Goal: Communication & Community: Answer question/provide support

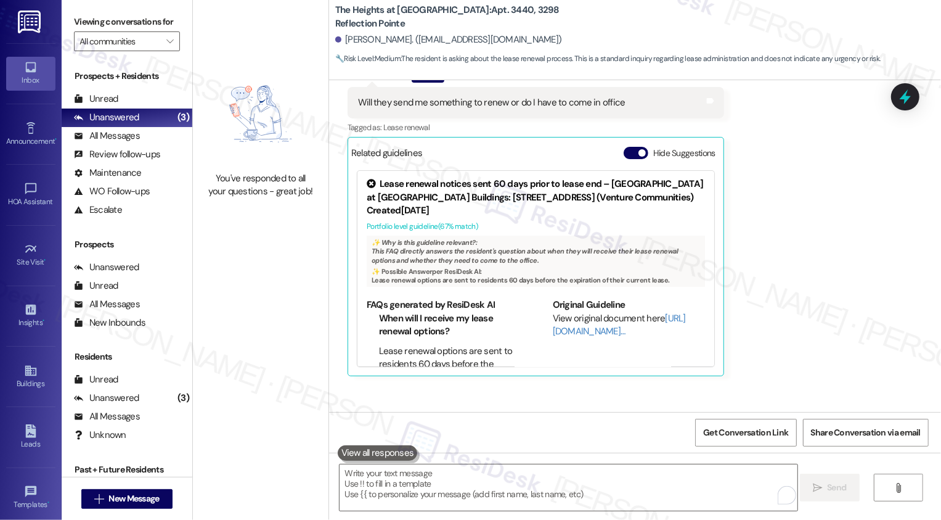
scroll to position [542, 0]
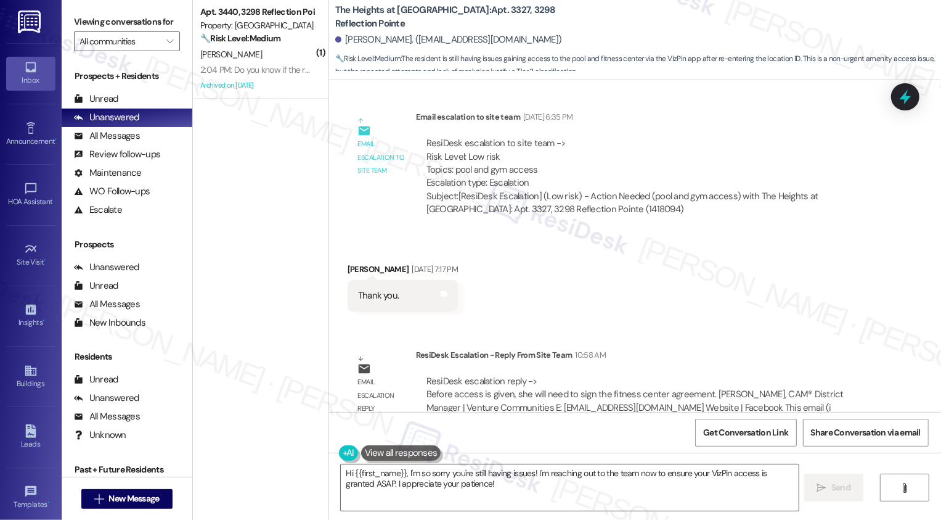
scroll to position [1265, 0]
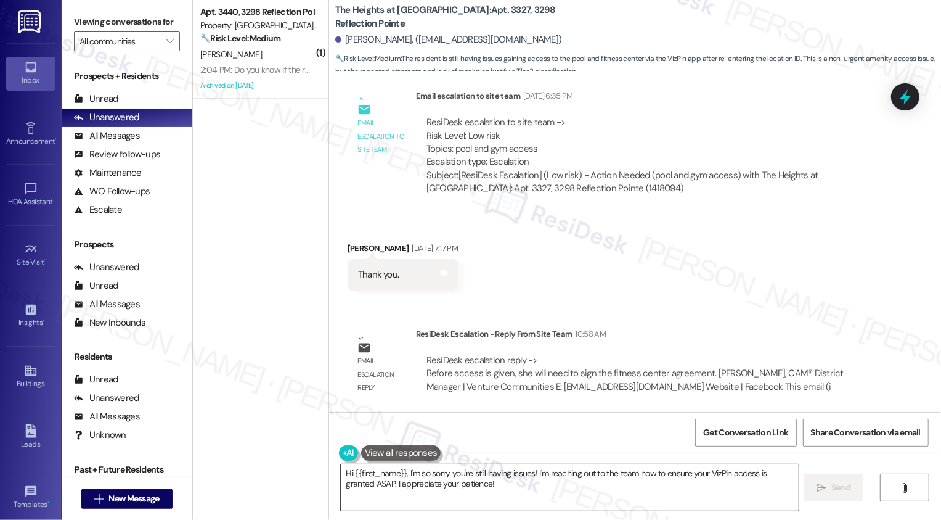
click at [456, 499] on textarea "Hi {{first_name}}, I'm so sorry you're still having issues! I'm reaching out to…" at bounding box center [570, 487] width 458 height 46
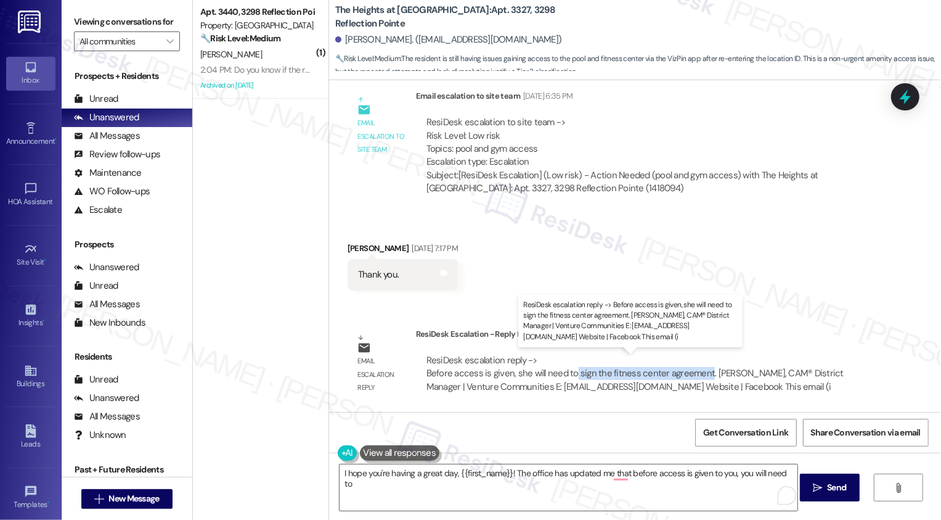
drag, startPoint x: 566, startPoint y: 374, endPoint x: 697, endPoint y: 374, distance: 130.7
click at [697, 374] on div "ResiDesk escalation reply -> Before access is given, she will need to sign the …" at bounding box center [635, 373] width 417 height 39
copy div "sign the fitness center agreement"
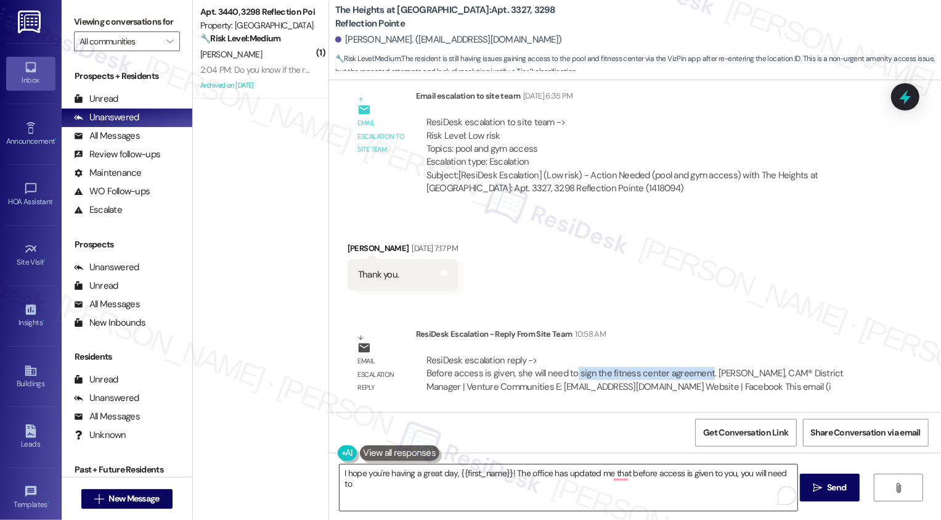
click at [787, 472] on textarea "I hope you're having a great day, {{first_name}}! The office has updated me tha…" at bounding box center [569, 487] width 458 height 46
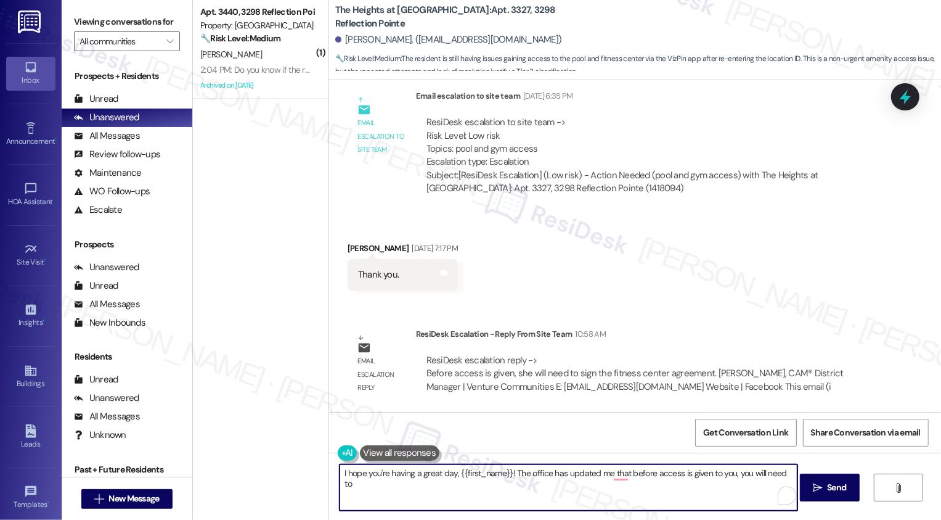
paste textarea "sign the fitness center agreement"
click at [340, 483] on textarea "I hope you're having a great day, {{first_name}}! The office has updated me tha…" at bounding box center [569, 487] width 458 height 46
click at [473, 486] on textarea "I hope you're having a great day, {{first_name}}! The office has updated me tha…" at bounding box center [569, 487] width 458 height 46
click at [609, 478] on textarea "I hope you're having a great day, {{first_name}}! The office has updated me tha…" at bounding box center [569, 487] width 458 height 46
click at [612, 485] on textarea "I hope you're having a great day, {{first_name}}! The office has updated me tha…" at bounding box center [569, 487] width 458 height 46
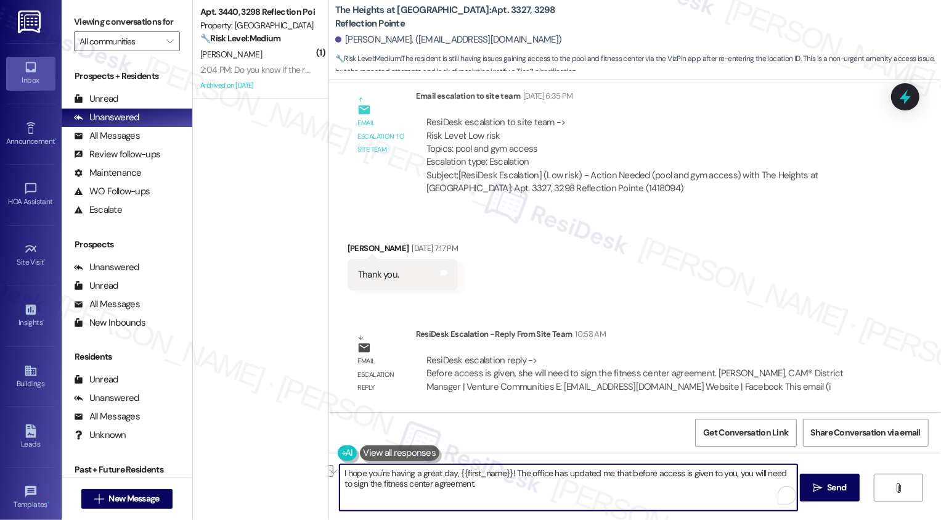
drag, startPoint x: 366, startPoint y: 483, endPoint x: 457, endPoint y: 483, distance: 91.8
click at [457, 484] on textarea "I hope you're having a great day, {{first_name}}! The office has updated me tha…" at bounding box center [569, 487] width 458 height 46
type textarea "I hope you're having a great day, {{first_name}}! The office has updated me tha…"
click at [531, 486] on textarea "I hope you're having a great day, {{first_name}}! The office has updated me tha…" at bounding box center [569, 487] width 458 height 46
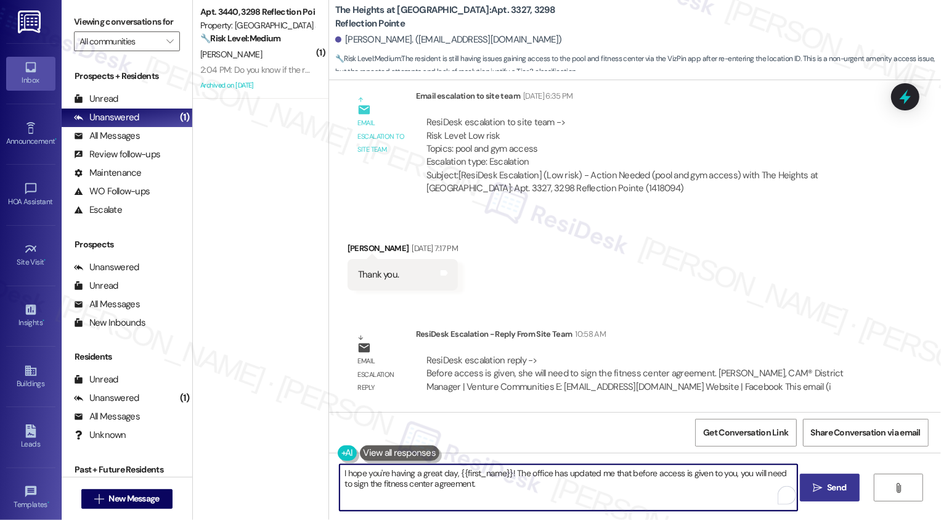
click at [813, 490] on icon "" at bounding box center [817, 488] width 9 height 10
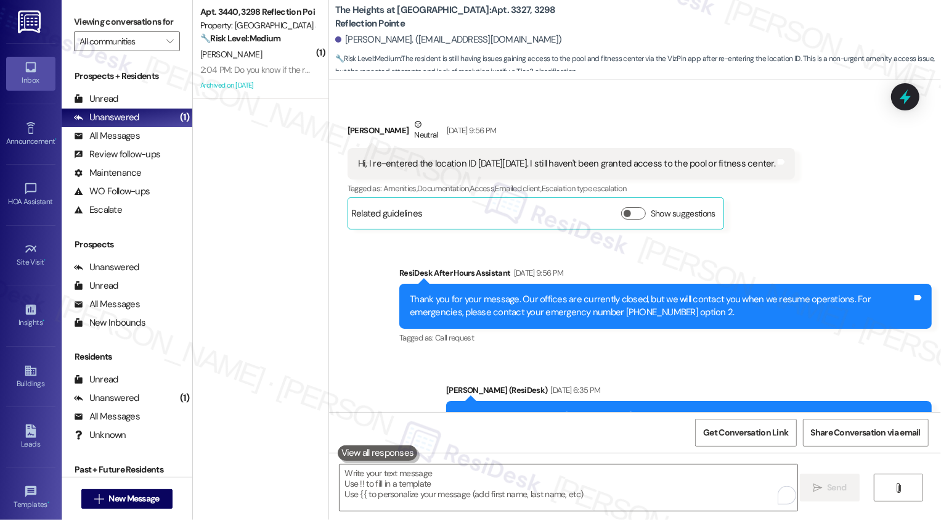
scroll to position [878, 0]
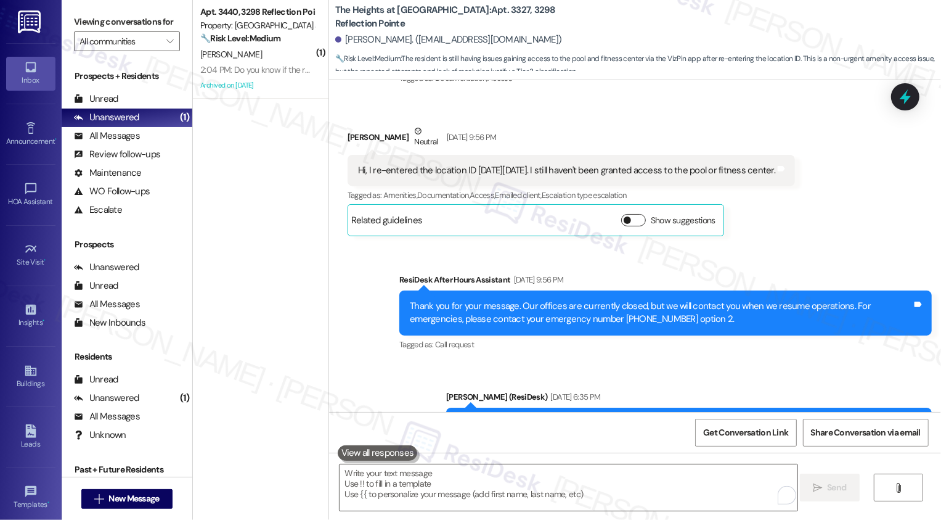
click at [626, 216] on button "Show suggestions" at bounding box center [633, 220] width 25 height 12
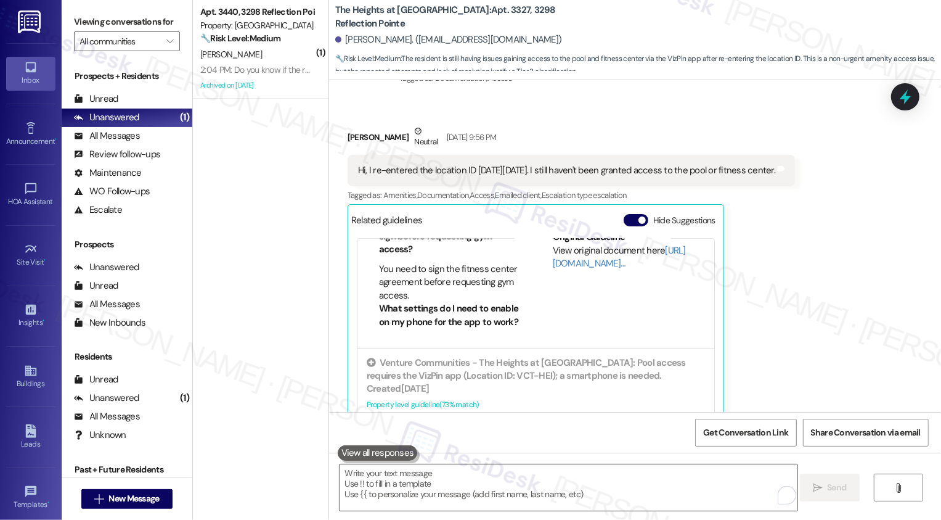
scroll to position [232, 0]
click at [865, 310] on div "Received via SMS Cynthia Mckinnon Neutral Aug 27, 2025 at 9:56 PM Hi, I re-ente…" at bounding box center [635, 275] width 612 height 356
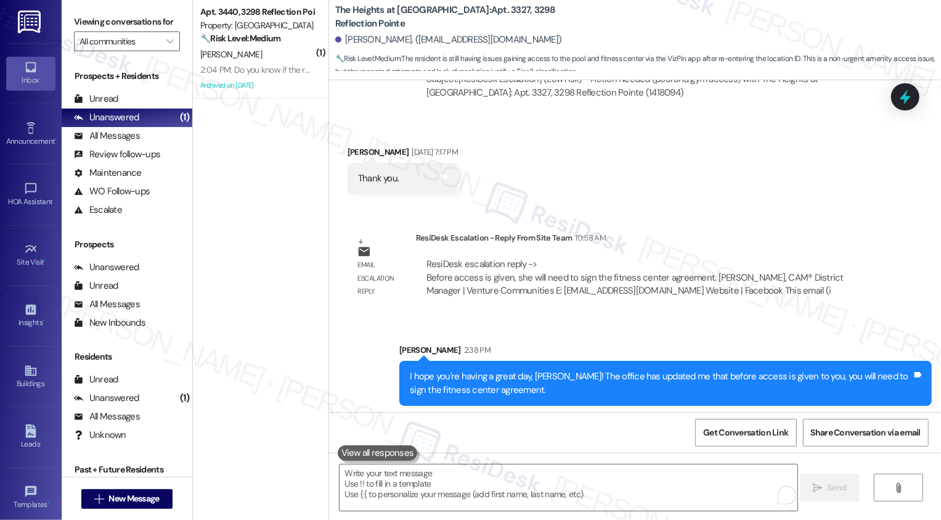
scroll to position [1572, 0]
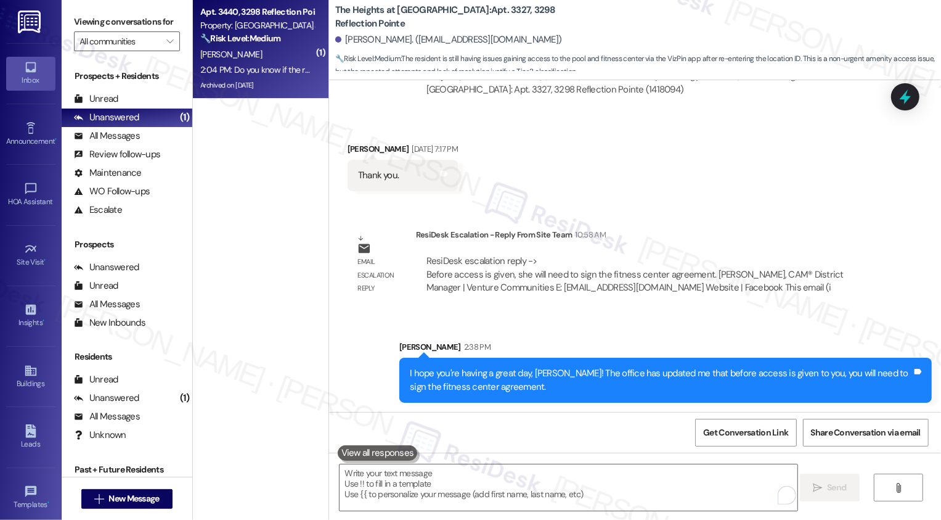
click at [239, 67] on div "2:04 PM: Do you know if the rent's going up or staying the same 2:04 PM: Do you…" at bounding box center [313, 69] width 227 height 11
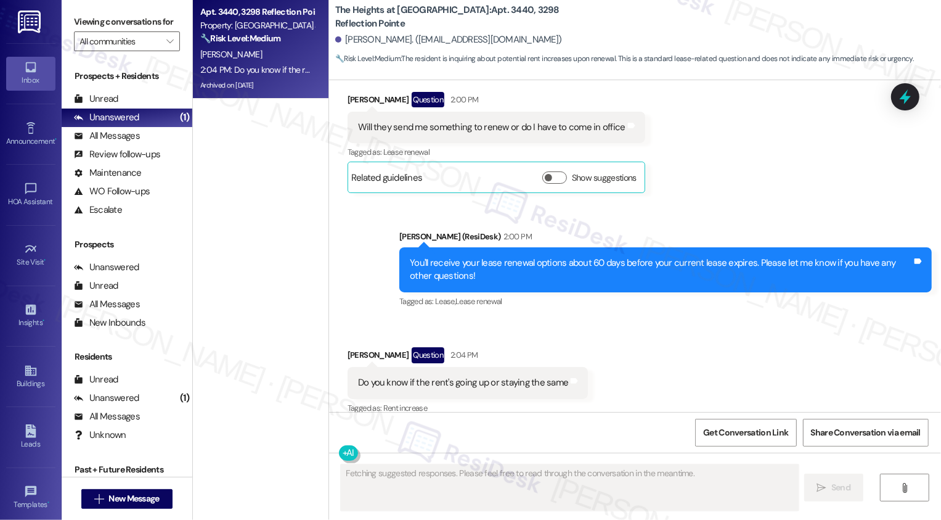
scroll to position [2300, 0]
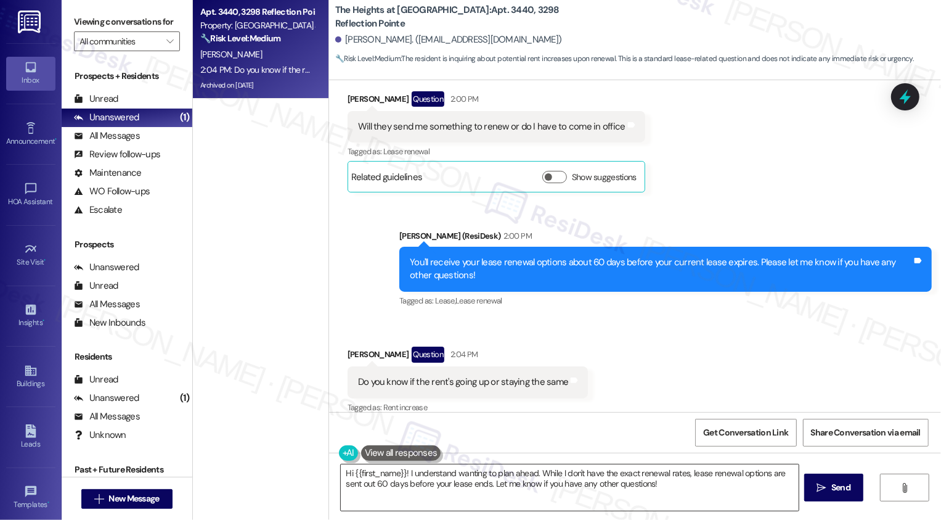
click at [445, 481] on textarea "Hi {{first_name}}! I understand wanting to plan ahead. While I don't have the e…" at bounding box center [570, 487] width 458 height 46
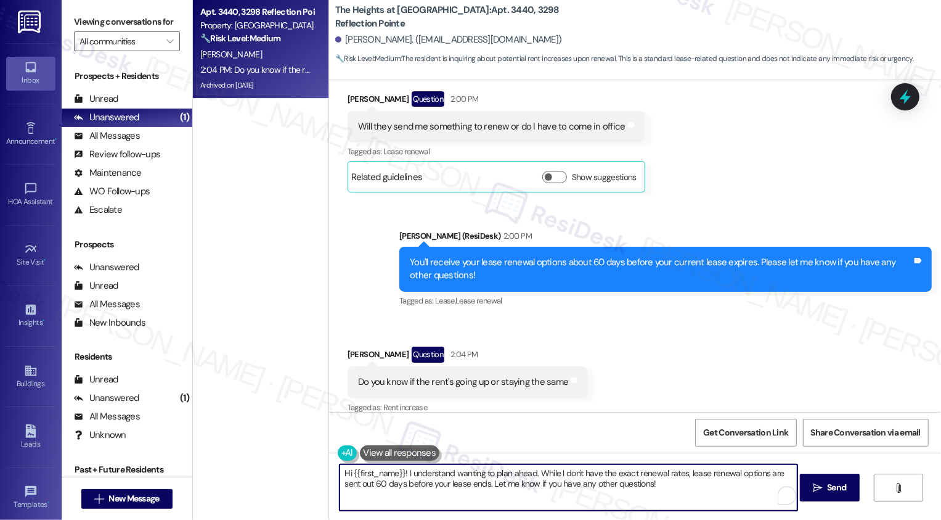
click at [610, 484] on textarea "Hi {{first_name}}! I understand wanting to plan ahead. While I don't have the e…" at bounding box center [569, 487] width 458 height 46
drag, startPoint x: 650, startPoint y: 491, endPoint x: 319, endPoint y: 474, distance: 332.1
click at [319, 474] on div "Apt. 3440, 3298 Reflection Pointe Property: The Heights at Bridgewater 🔧 Risk L…" at bounding box center [567, 260] width 748 height 520
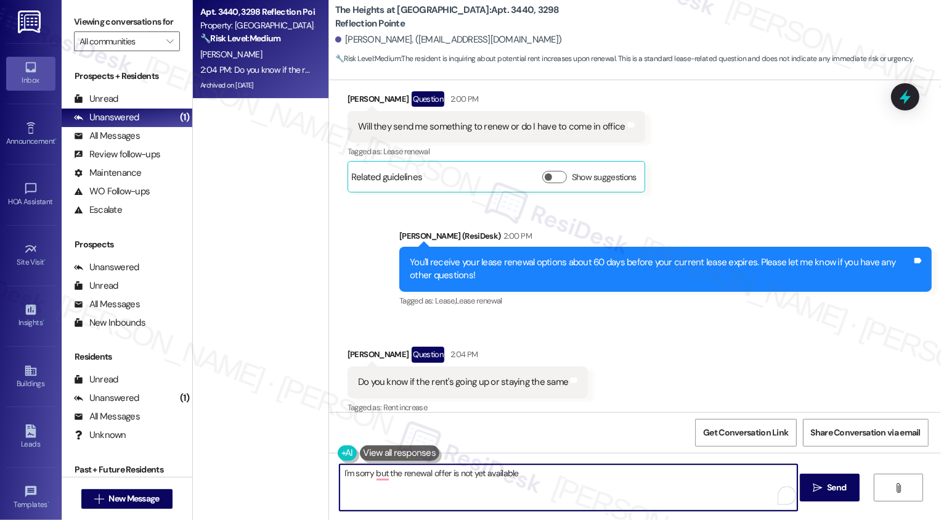
click at [374, 475] on textarea "I'm sorry but the renewal offer is not yet available" at bounding box center [569, 487] width 458 height 46
drag, startPoint x: 385, startPoint y: 473, endPoint x: 576, endPoint y: 474, distance: 191.1
click at [576, 474] on textarea "I'm sorry, but the renewal offer is not yet available" at bounding box center [569, 487] width 458 height 46
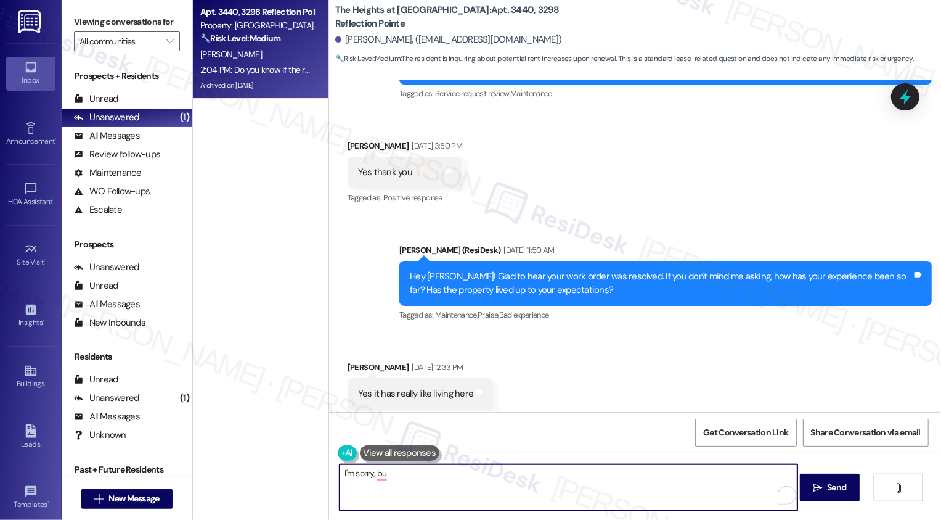
scroll to position [1997, 0]
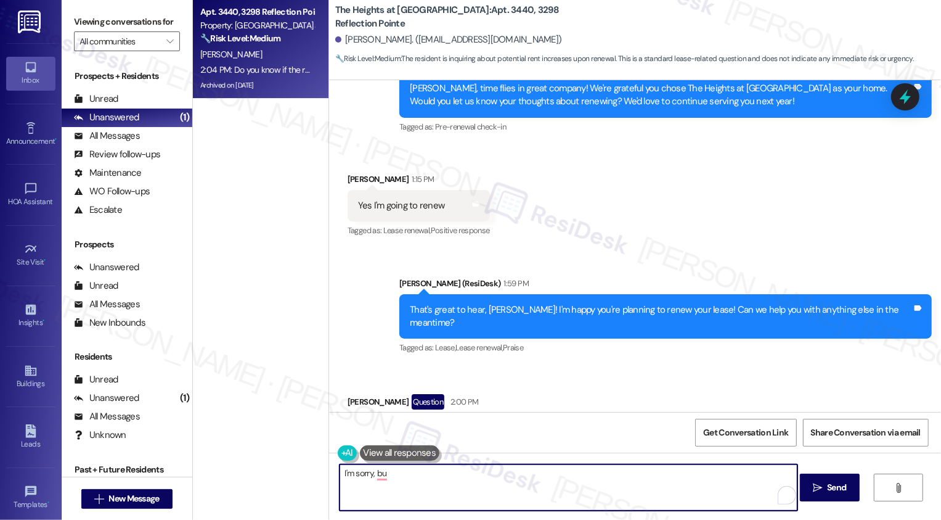
click at [412, 496] on textarea "I'm sorry, bu" at bounding box center [569, 487] width 458 height 46
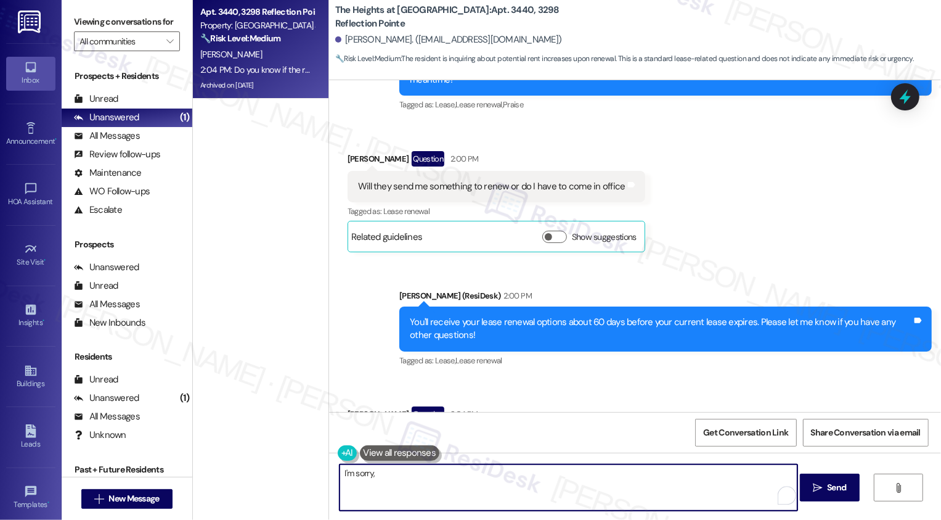
scroll to position [2300, 0]
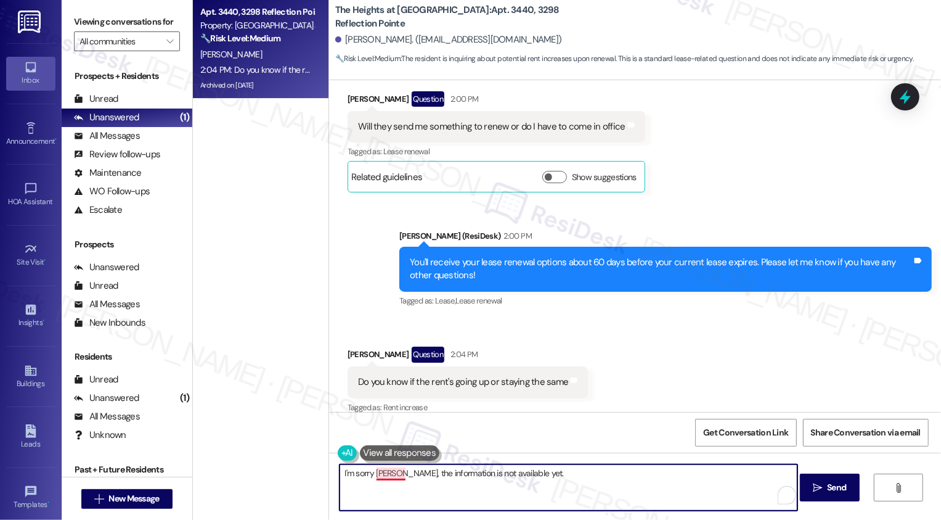
click at [386, 474] on textarea "I'm sorry Timothy, the information is not available yet." at bounding box center [569, 487] width 458 height 46
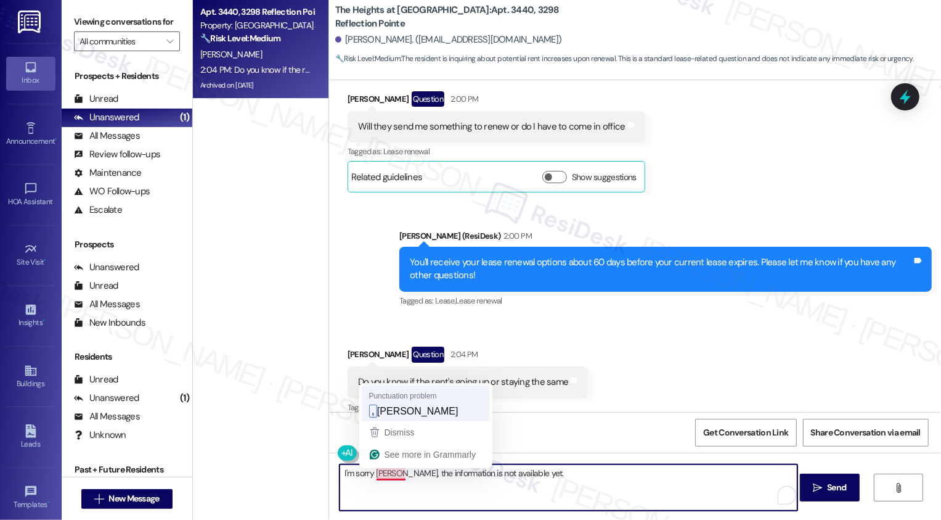
type textarea "I'm sorry, Timothy, the information is not available yet."
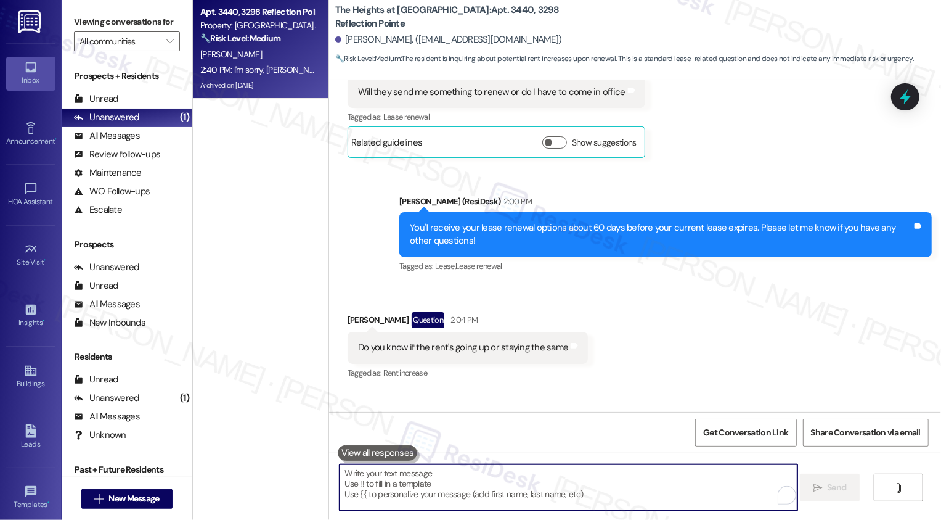
scroll to position [2385, 0]
